Goal: Task Accomplishment & Management: Use online tool/utility

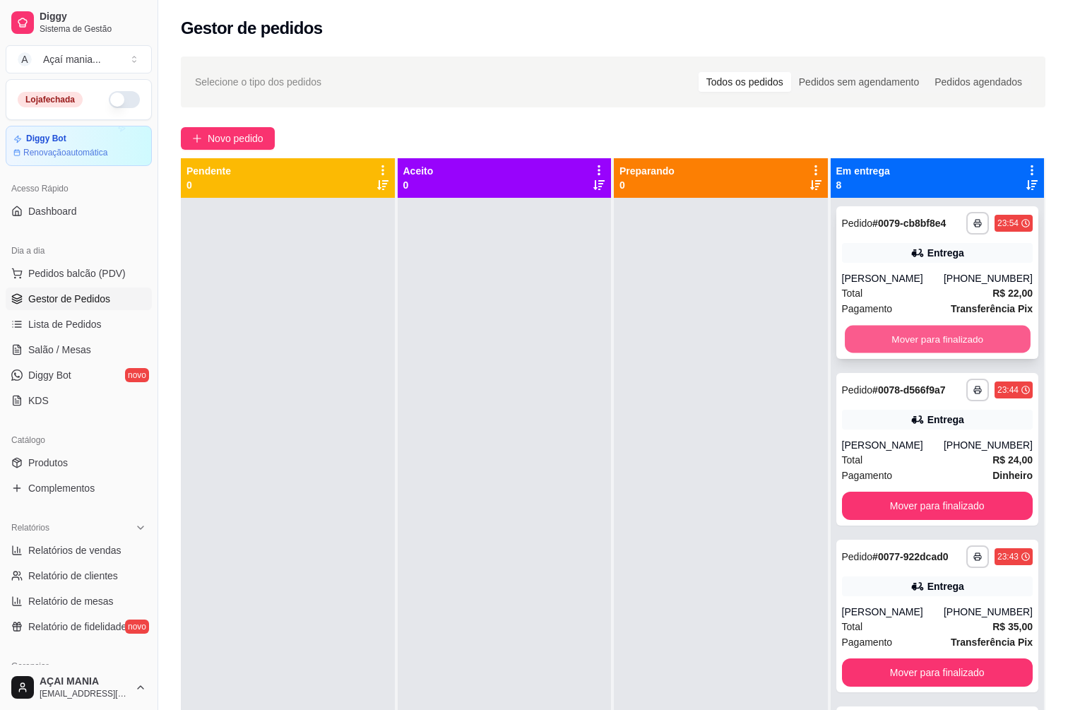
click at [868, 329] on button "Mover para finalizado" at bounding box center [937, 340] width 185 height 28
click at [871, 329] on div "Mover para finalizado" at bounding box center [938, 339] width 192 height 28
click at [876, 328] on button "Mover para finalizado" at bounding box center [937, 340] width 185 height 28
click at [877, 340] on button "Mover para finalizado" at bounding box center [937, 340] width 185 height 28
click at [878, 340] on button "Mover para finalizado" at bounding box center [937, 340] width 185 height 28
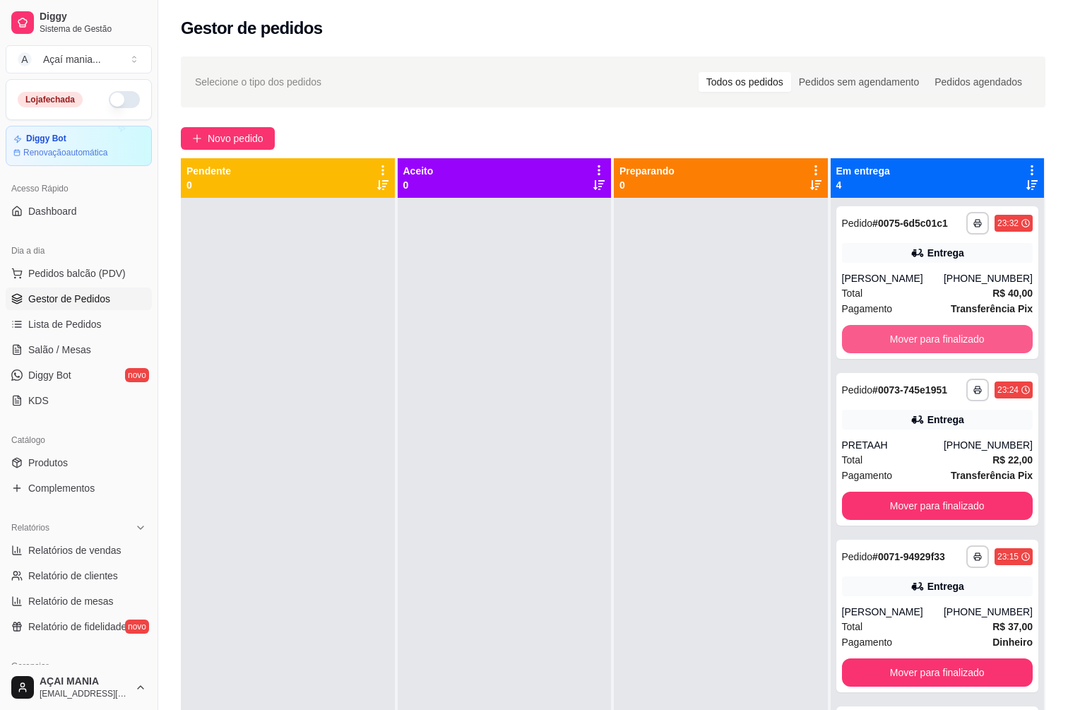
click at [878, 341] on button "Mover para finalizado" at bounding box center [938, 339] width 192 height 28
click at [878, 341] on button "Mover para finalizado" at bounding box center [937, 340] width 185 height 28
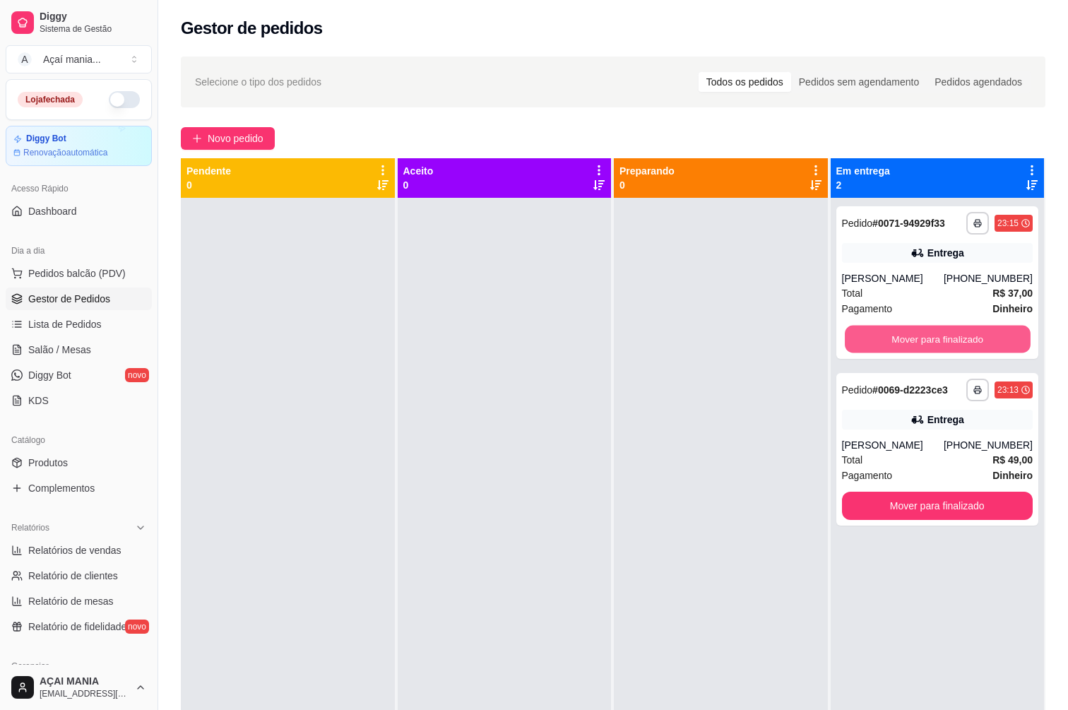
click at [878, 341] on button "Mover para finalizado" at bounding box center [937, 340] width 185 height 28
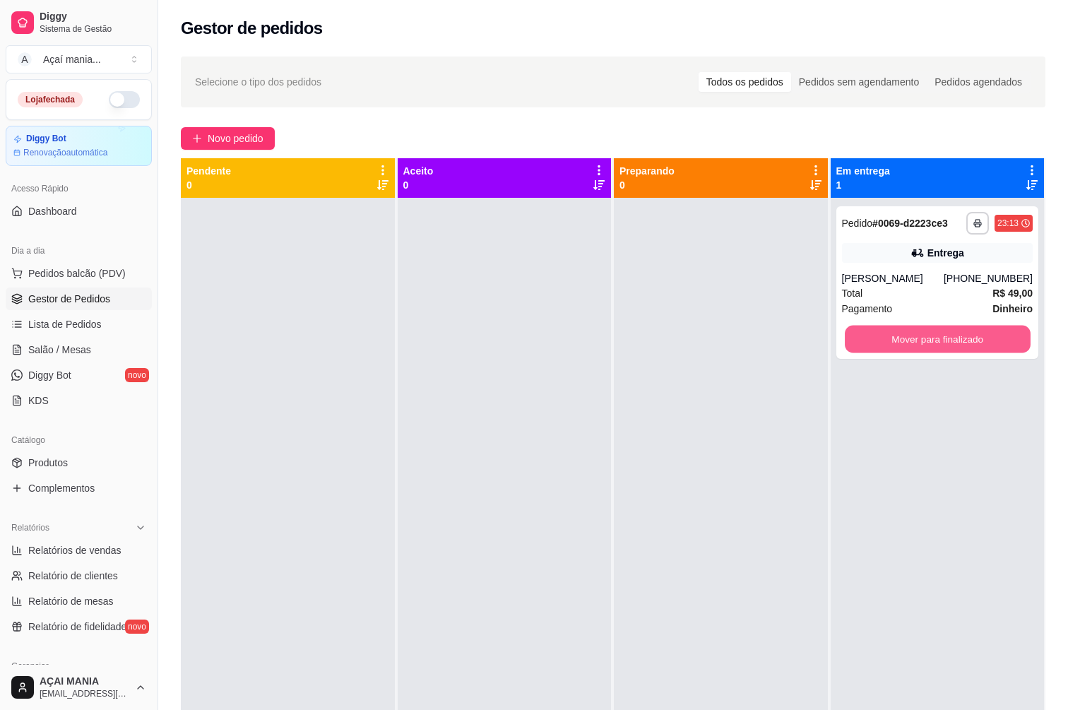
click at [878, 341] on button "Mover para finalizado" at bounding box center [937, 340] width 185 height 28
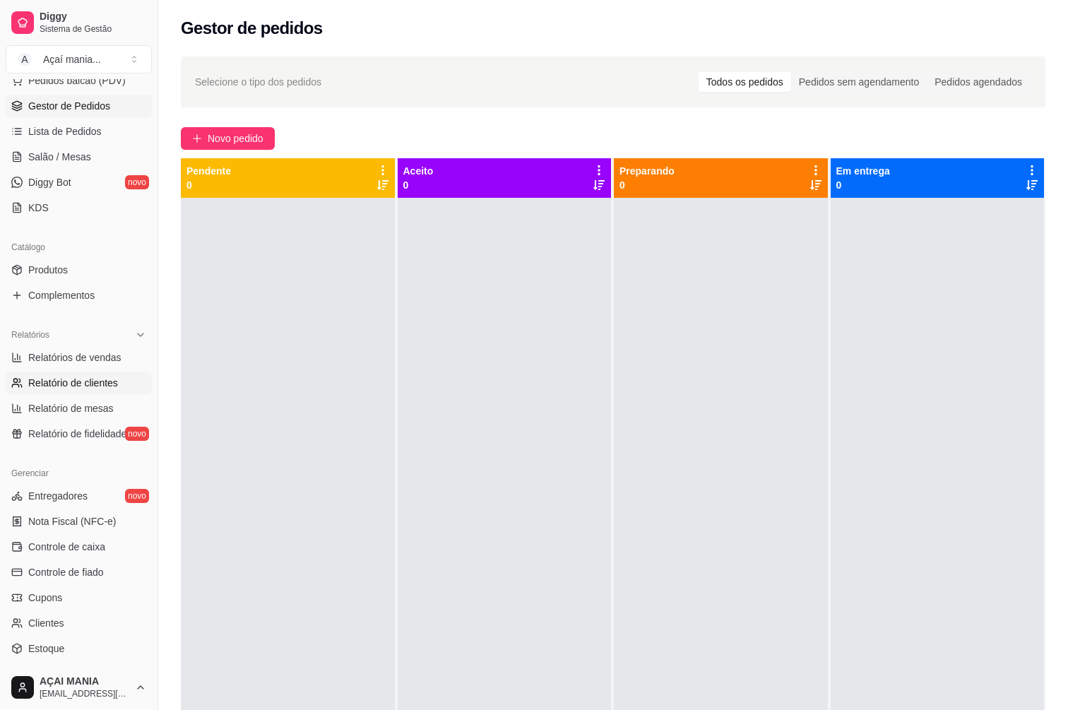
scroll to position [212, 0]
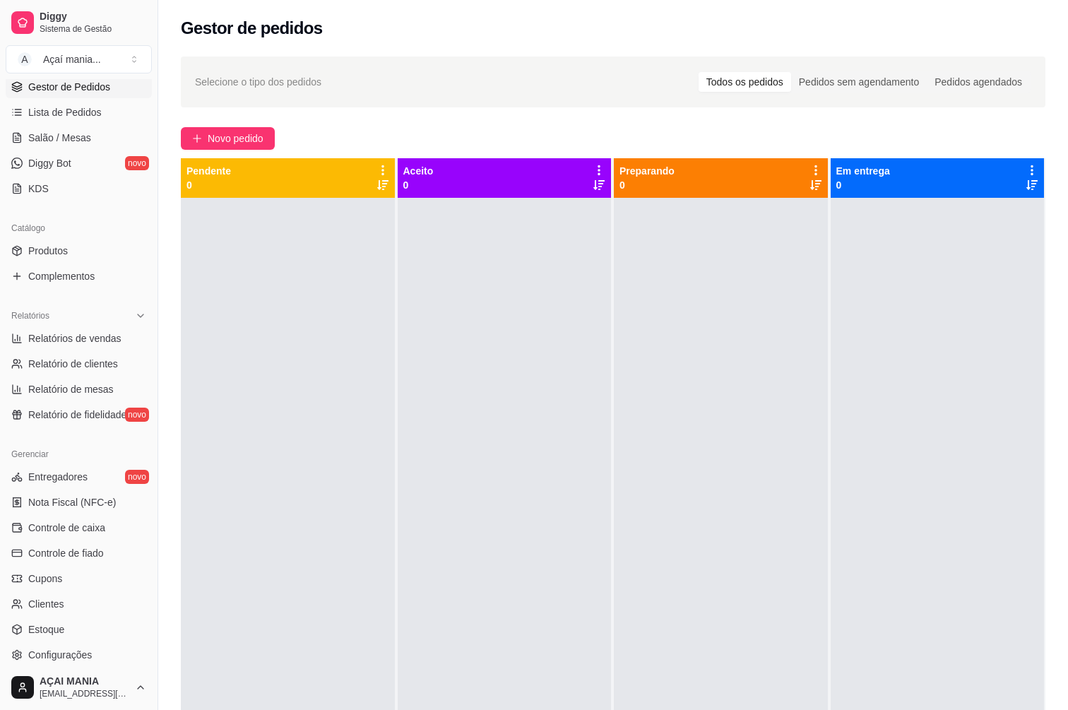
click at [66, 539] on ul "Entregadores novo Nota Fiscal (NFC-e) Controle de caixa Controle de fiado Cupon…" at bounding box center [79, 566] width 146 height 201
click at [66, 535] on link "Controle de caixa" at bounding box center [79, 528] width 146 height 23
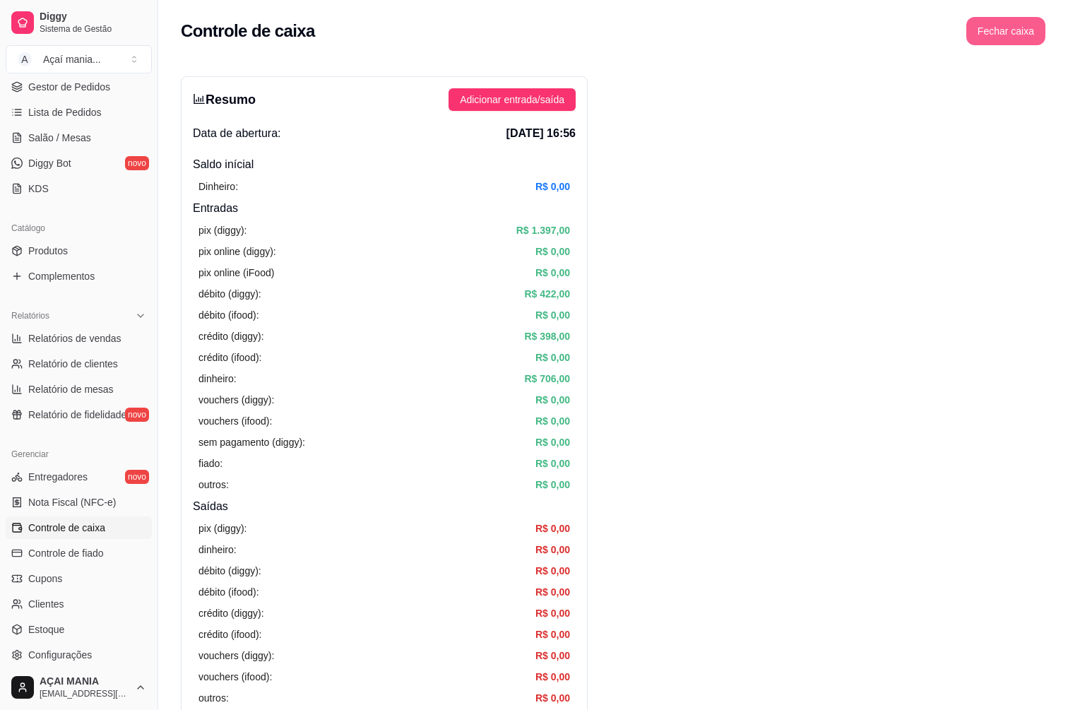
click at [996, 38] on button "Fechar caixa" at bounding box center [1006, 31] width 79 height 28
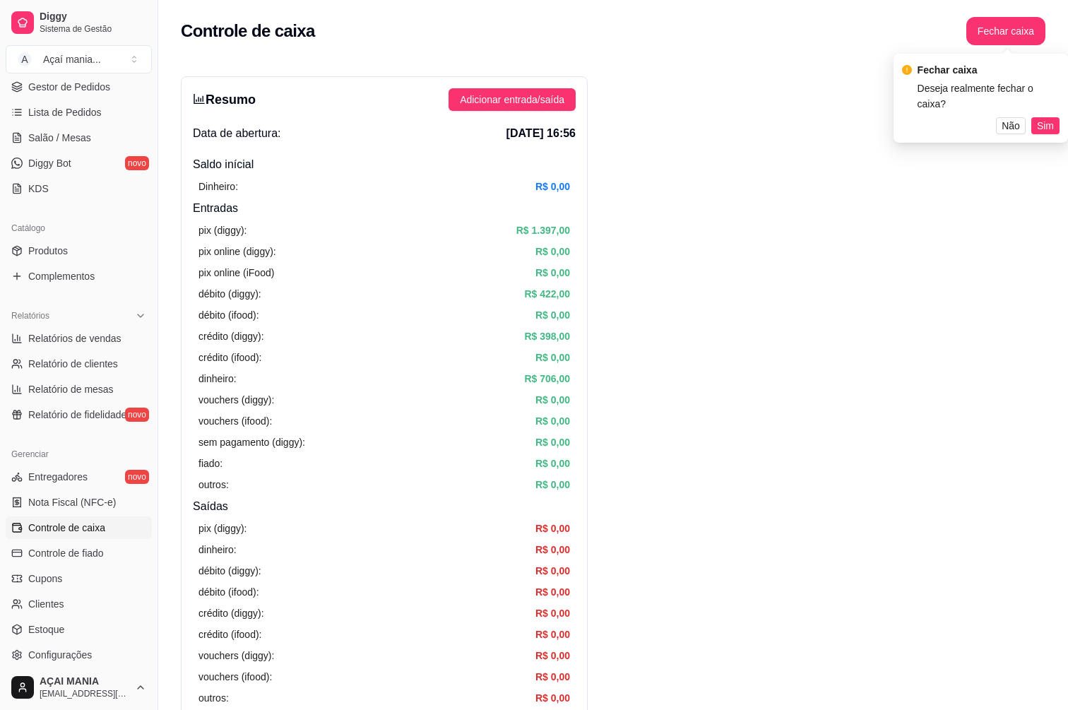
click at [1057, 117] on button "Sim" at bounding box center [1046, 125] width 28 height 17
